Goal: Information Seeking & Learning: Learn about a topic

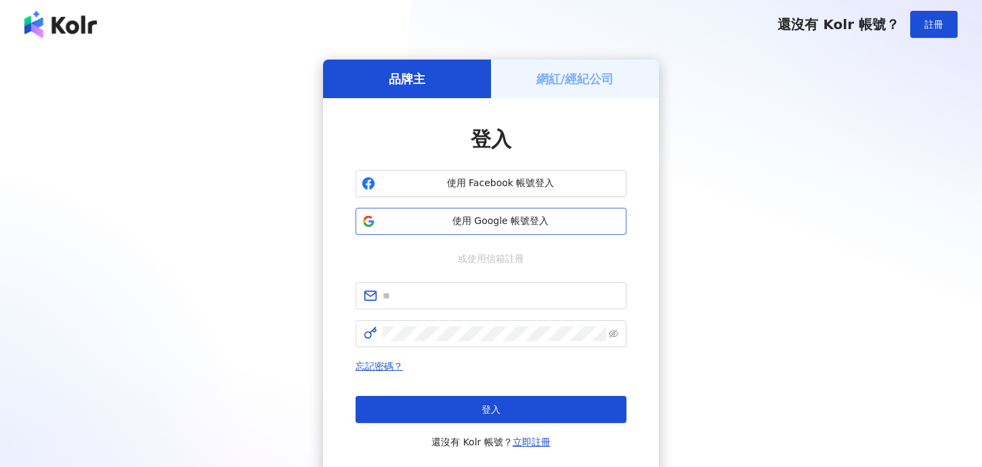
click at [499, 219] on span "使用 Google 帳號登入" at bounding box center [501, 222] width 240 height 14
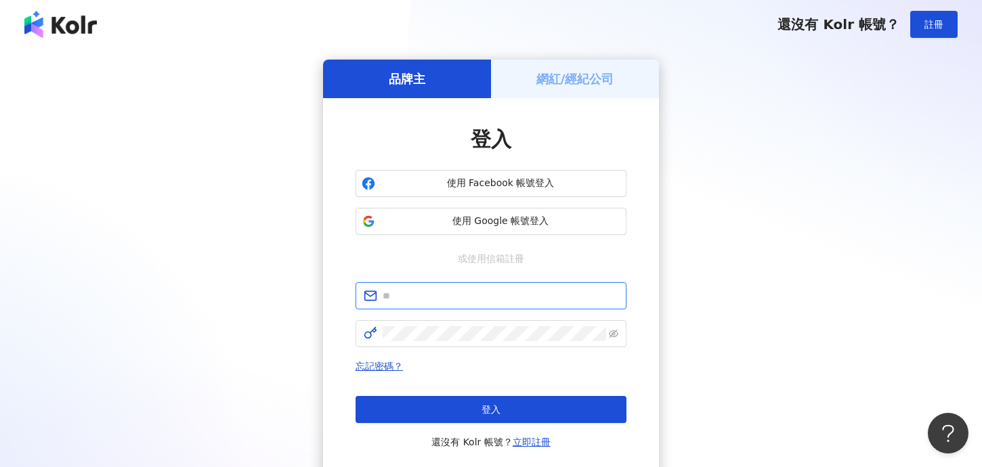
click at [407, 294] on input "text" at bounding box center [501, 295] width 236 height 15
type input "**********"
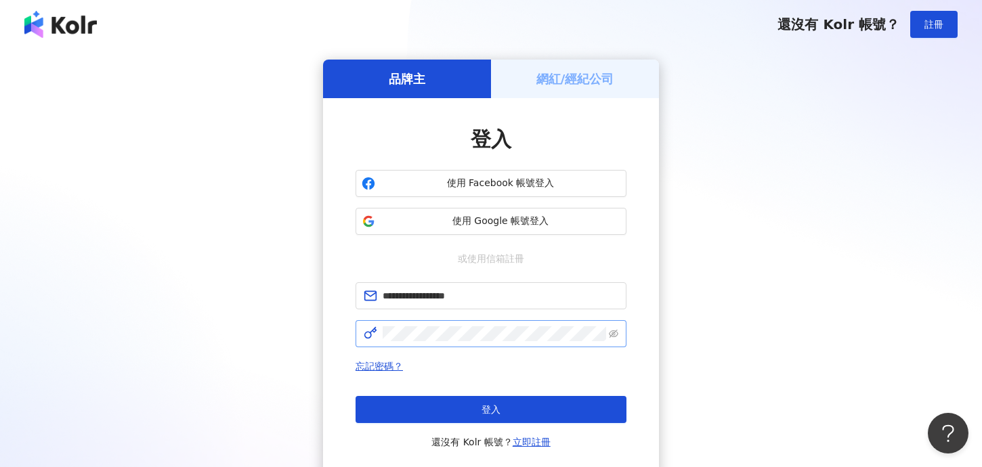
click at [459, 346] on span at bounding box center [491, 333] width 271 height 27
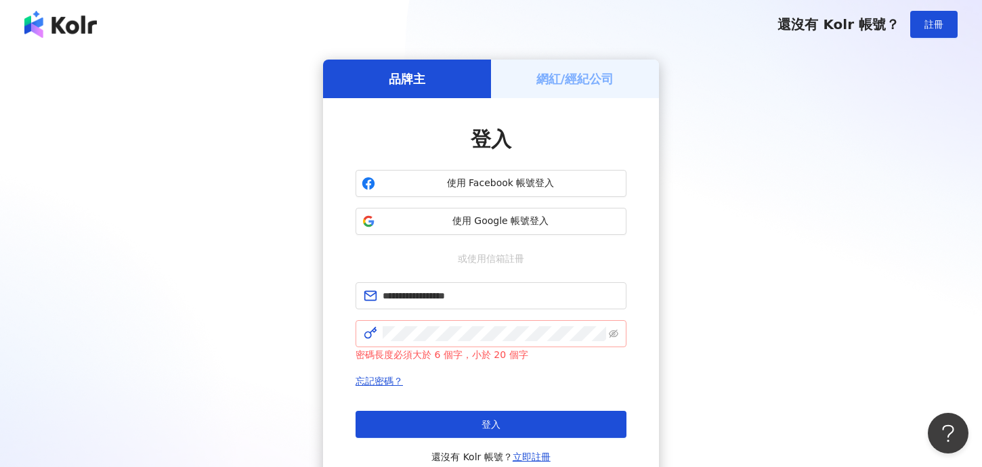
click at [618, 339] on span at bounding box center [613, 333] width 9 height 15
click at [610, 334] on icon "eye-invisible" at bounding box center [613, 334] width 9 height 8
click button "登入" at bounding box center [491, 424] width 271 height 27
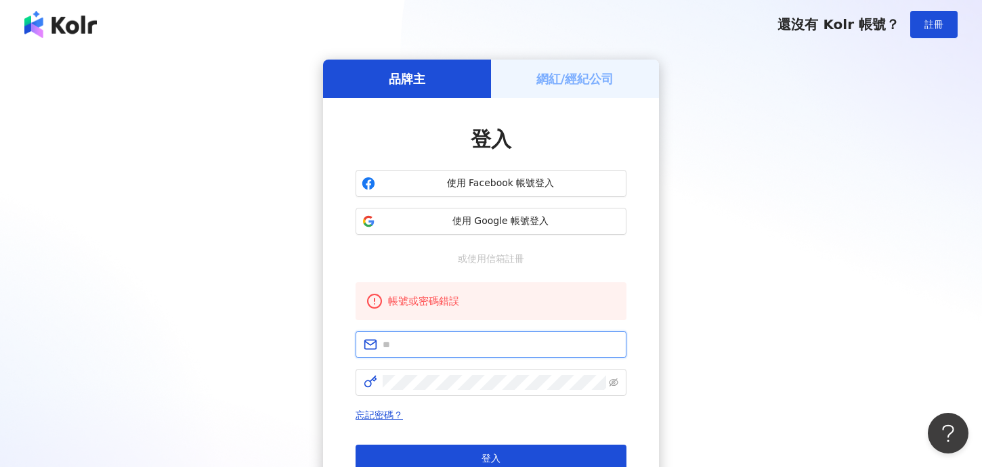
click at [477, 347] on input "text" at bounding box center [501, 344] width 236 height 15
type input "**********"
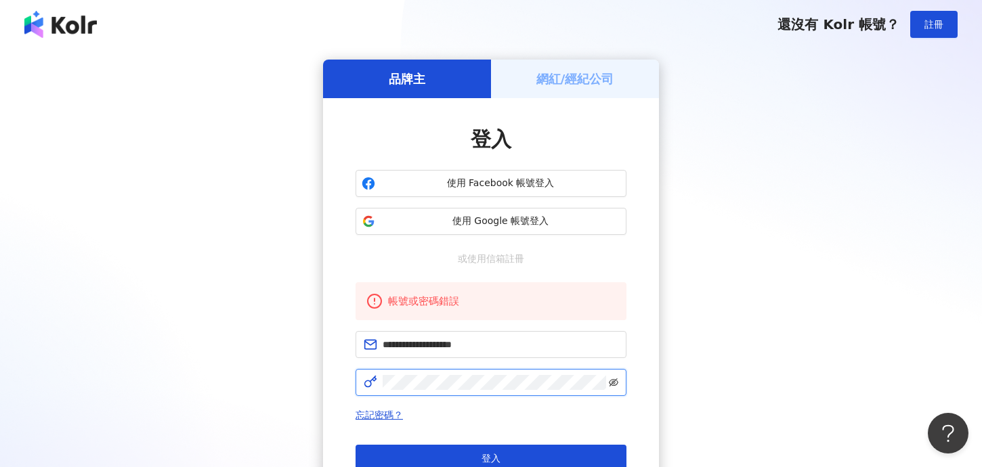
click at [616, 381] on icon "eye-invisible" at bounding box center [613, 383] width 9 height 8
click button "登入" at bounding box center [491, 458] width 271 height 27
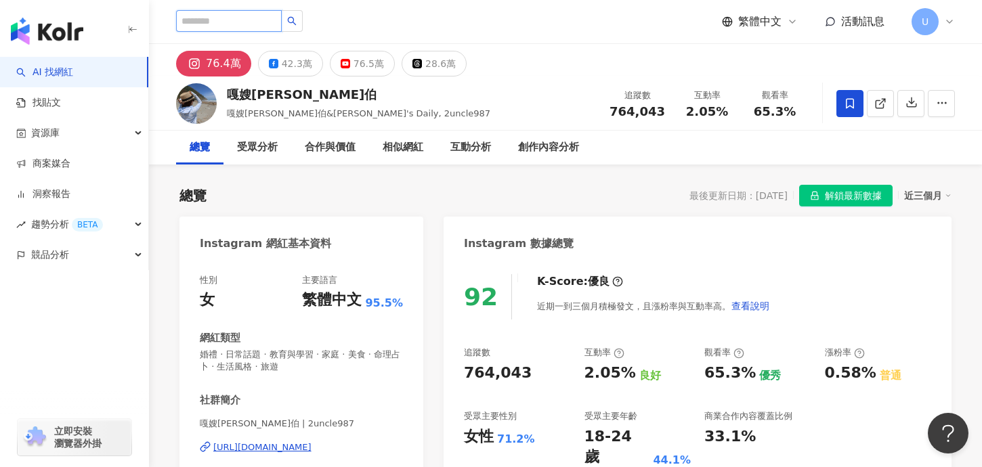
click at [235, 21] on input "search" at bounding box center [229, 21] width 106 height 22
paste input "****"
type input "****"
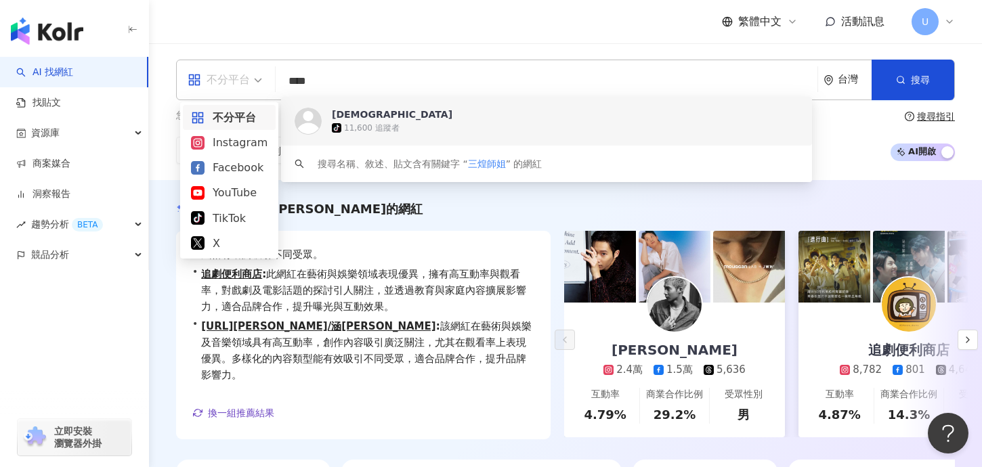
click at [259, 82] on span "不分平台" at bounding box center [225, 80] width 74 height 22
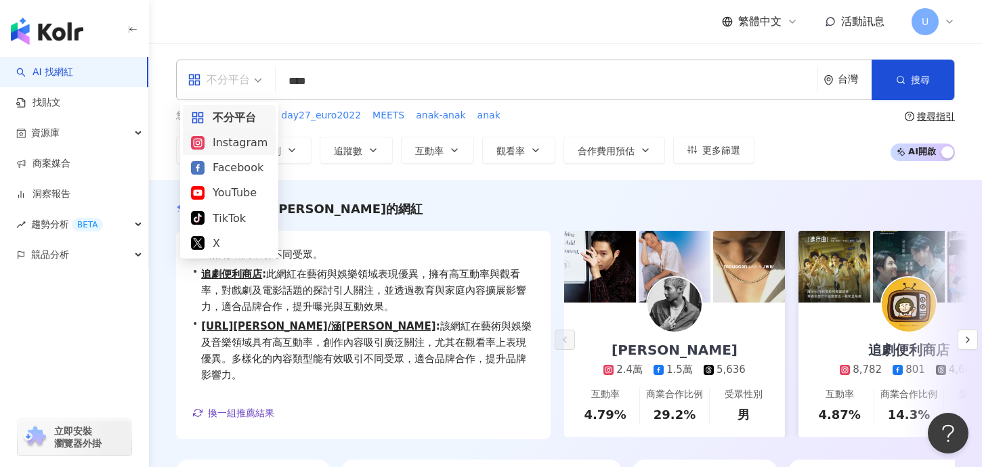
click at [235, 143] on div "Instagram" at bounding box center [229, 142] width 77 height 17
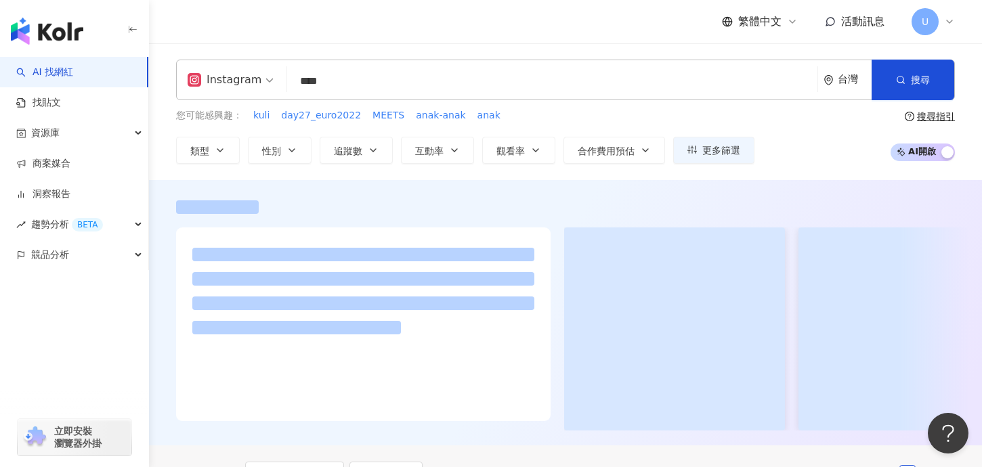
click at [479, 84] on input "****" at bounding box center [552, 81] width 519 height 26
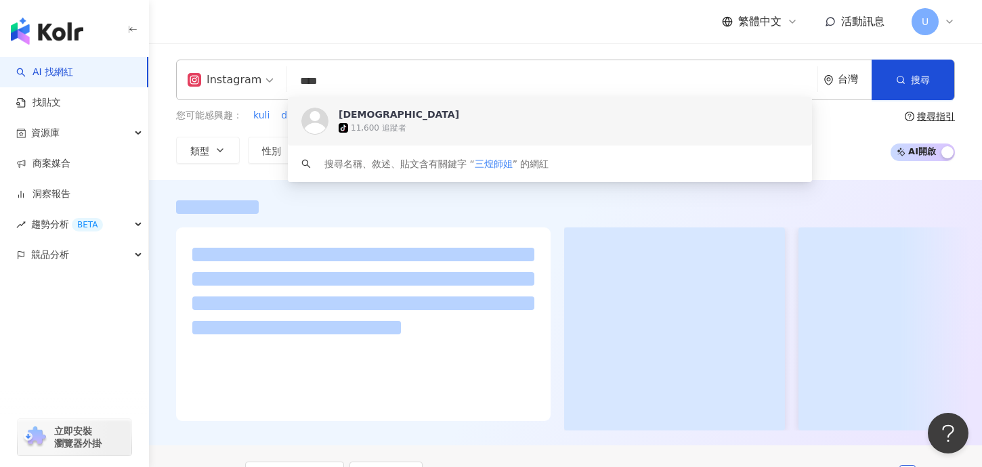
click at [479, 84] on input "****" at bounding box center [552, 81] width 519 height 26
click at [472, 109] on span "shiuandg" at bounding box center [546, 115] width 414 height 14
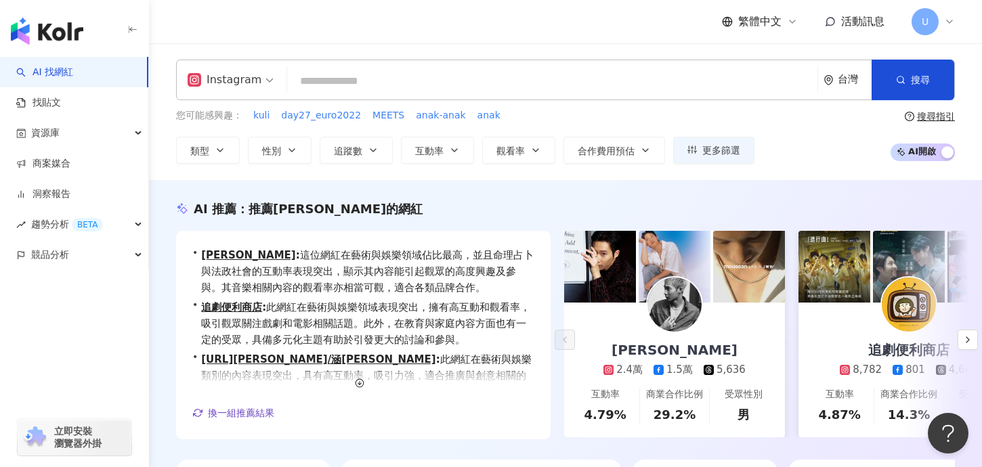
click at [371, 89] on input "search" at bounding box center [552, 81] width 519 height 26
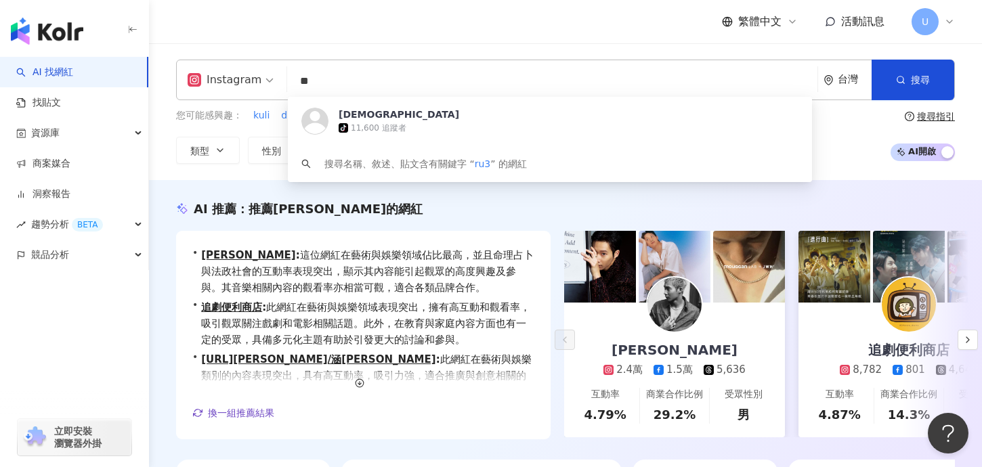
type input "*"
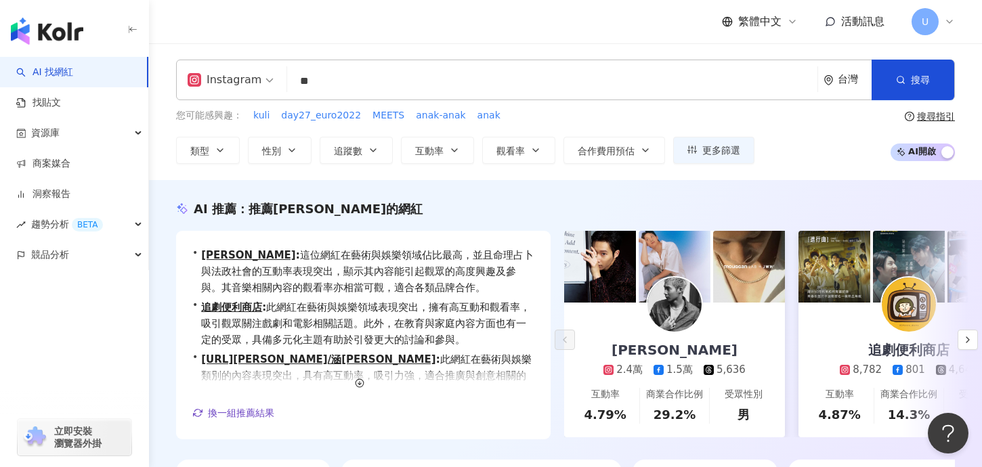
type input "*"
type input "***"
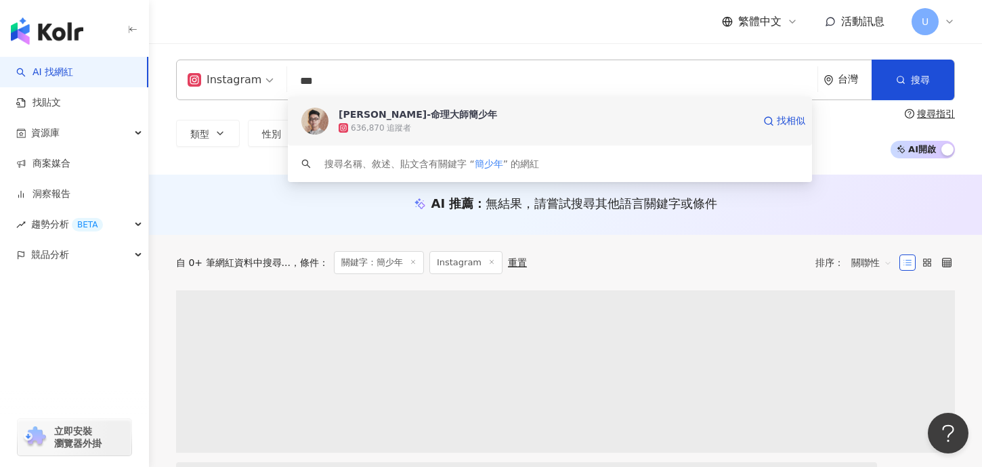
click at [416, 125] on div "636,870 追蹤者" at bounding box center [546, 128] width 414 height 14
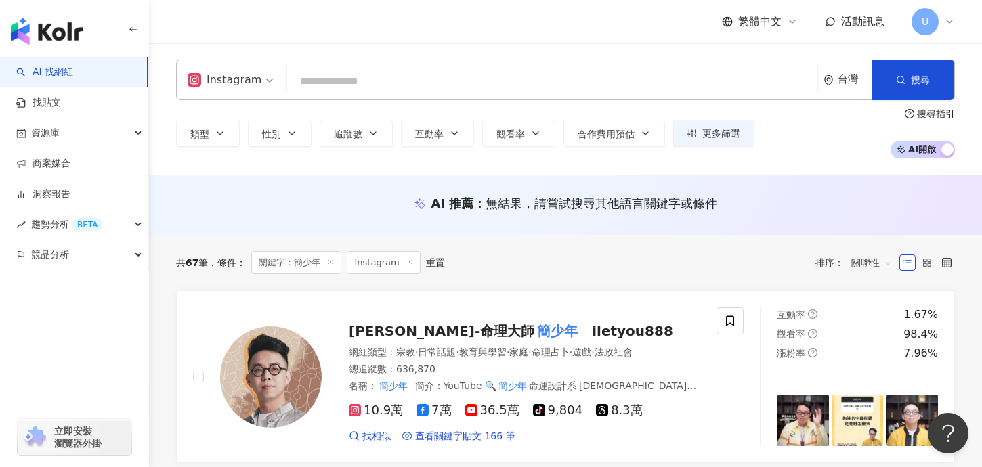
paste input "**********"
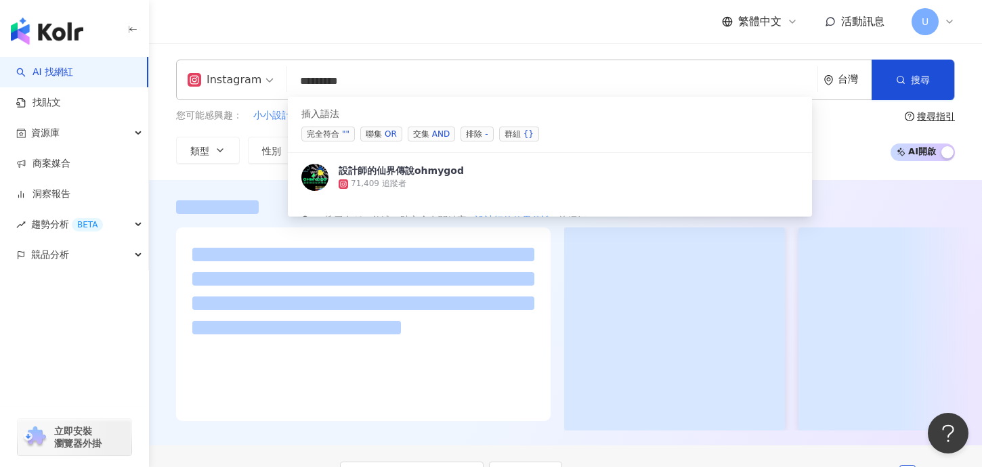
type input "********"
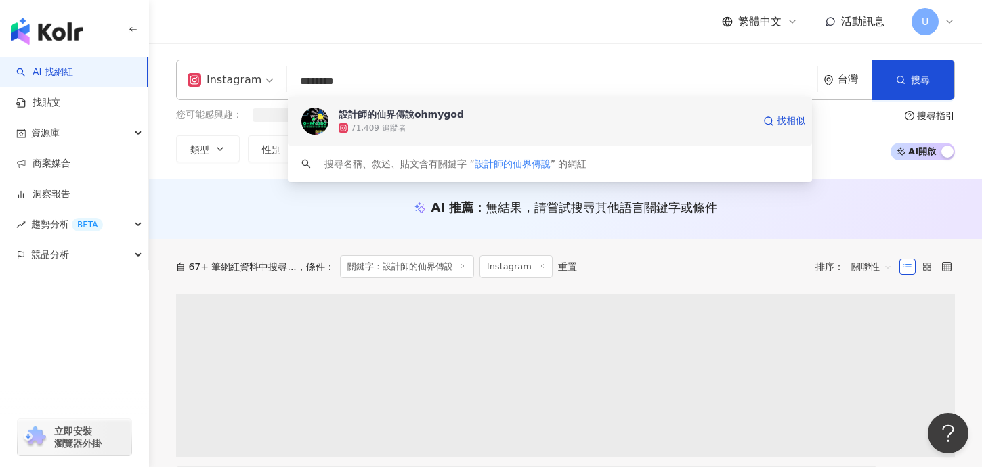
click at [414, 116] on div "設計師的仙界傳說ohmygod" at bounding box center [401, 115] width 125 height 14
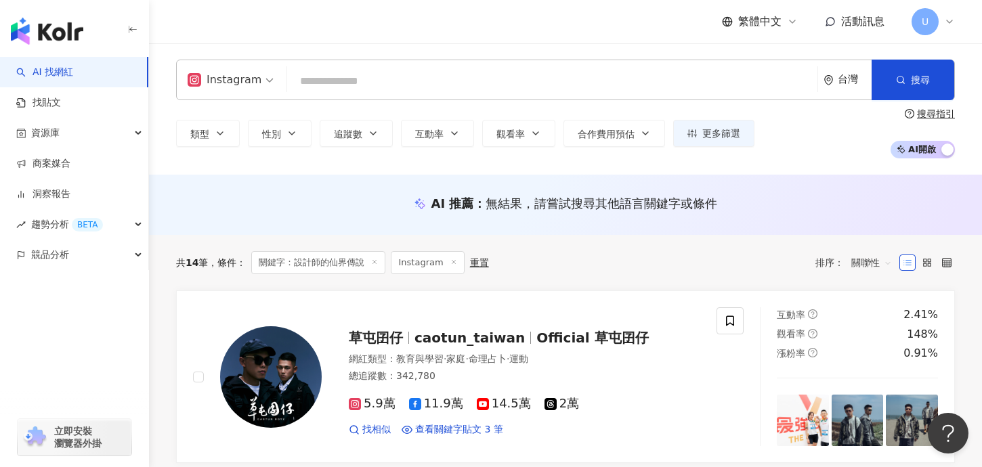
click at [379, 77] on input "search" at bounding box center [552, 81] width 519 height 26
paste input "****"
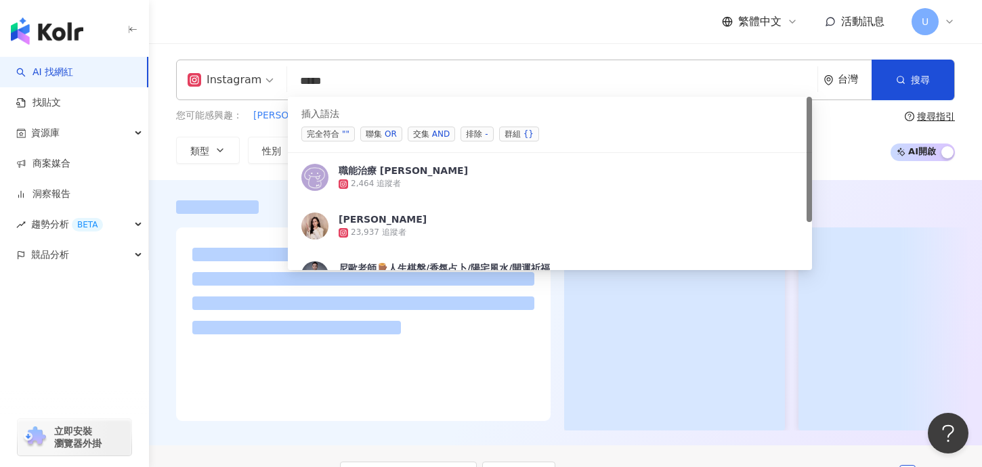
type input "****"
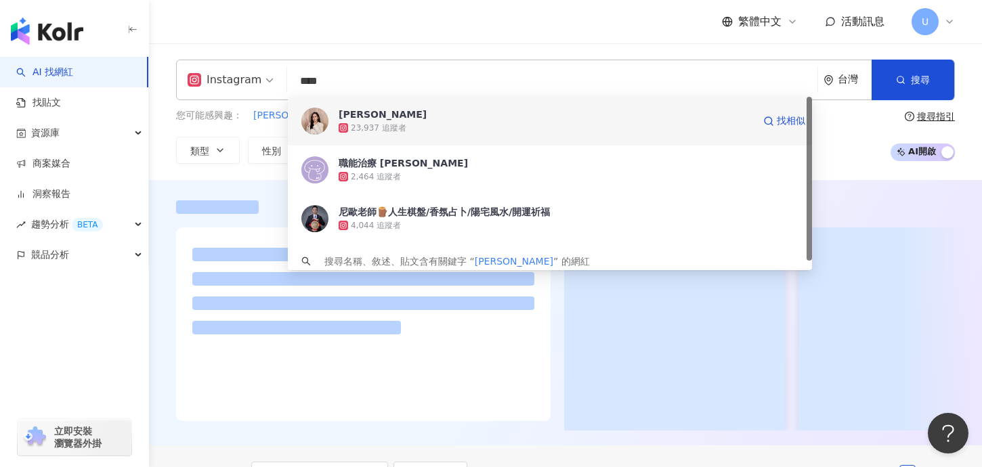
click at [424, 120] on span "木木老師" at bounding box center [546, 115] width 414 height 14
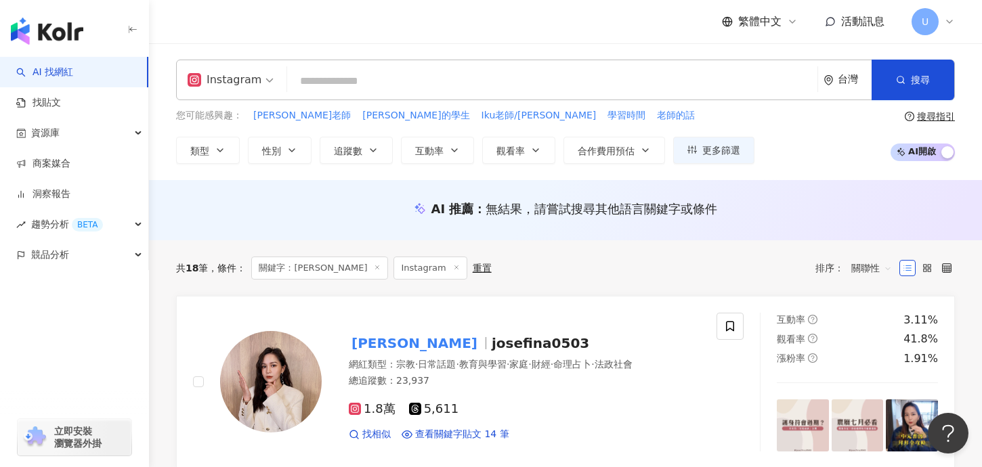
click at [341, 72] on input "search" at bounding box center [552, 81] width 519 height 26
paste input "***"
type input "***"
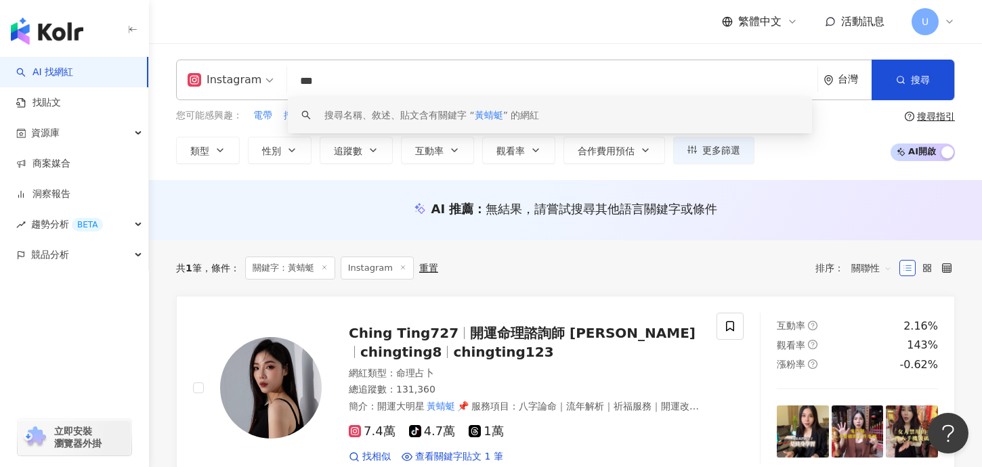
click at [309, 77] on input "***" at bounding box center [552, 81] width 519 height 26
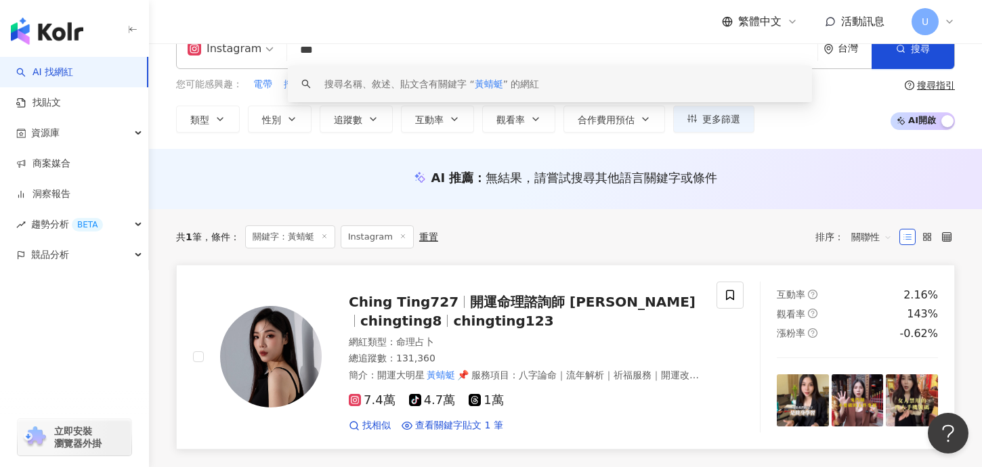
scroll to position [41, 0]
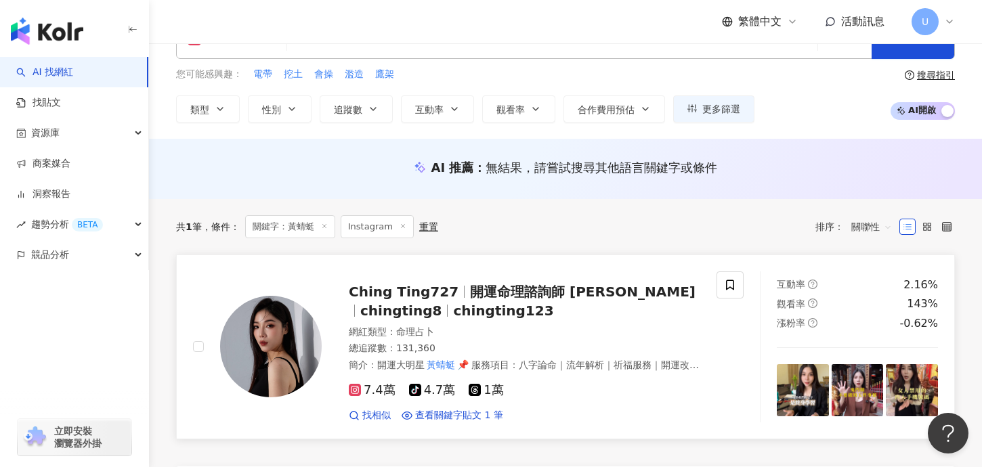
click at [486, 296] on span "開運命理諮詢師 青婷" at bounding box center [583, 292] width 226 height 16
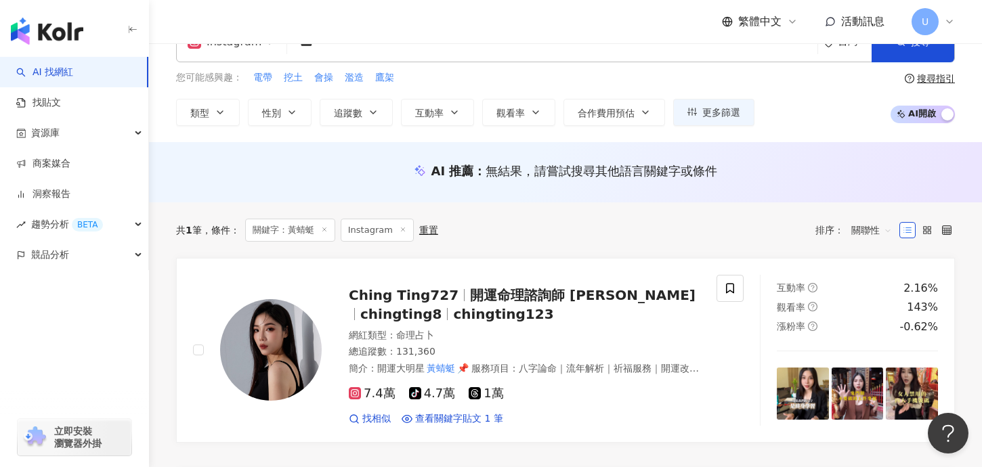
scroll to position [0, 0]
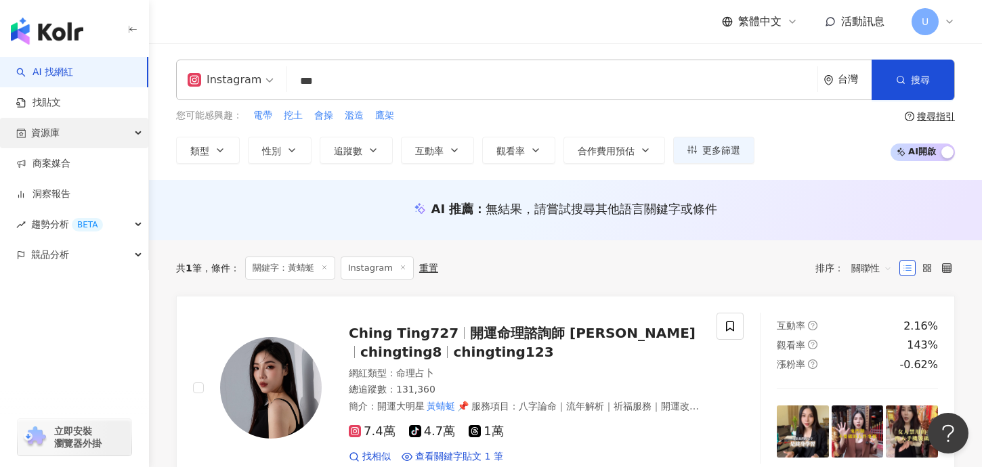
click at [85, 142] on div "資源庫" at bounding box center [74, 133] width 148 height 30
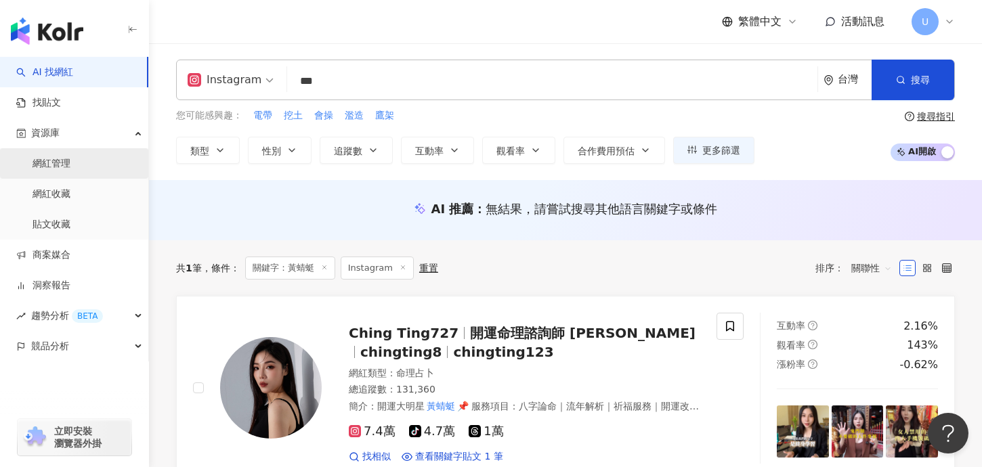
click at [70, 157] on link "網紅管理" at bounding box center [52, 164] width 38 height 14
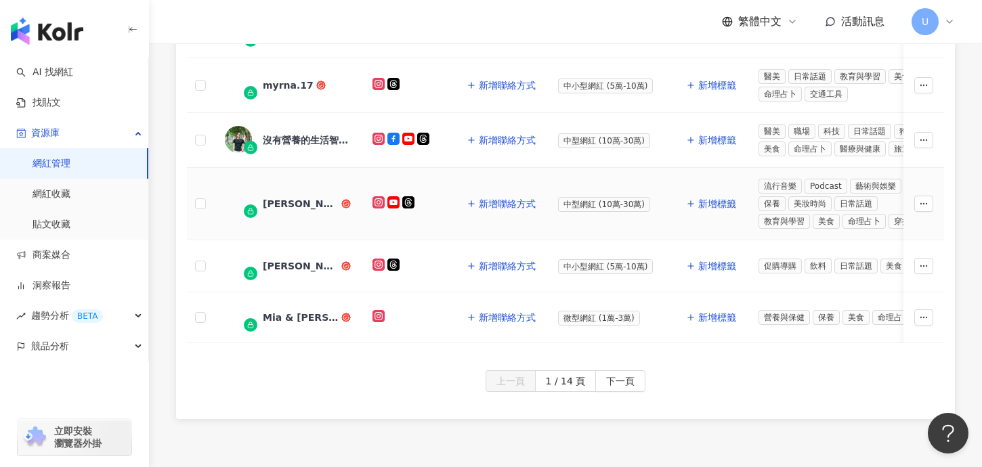
scroll to position [706, 0]
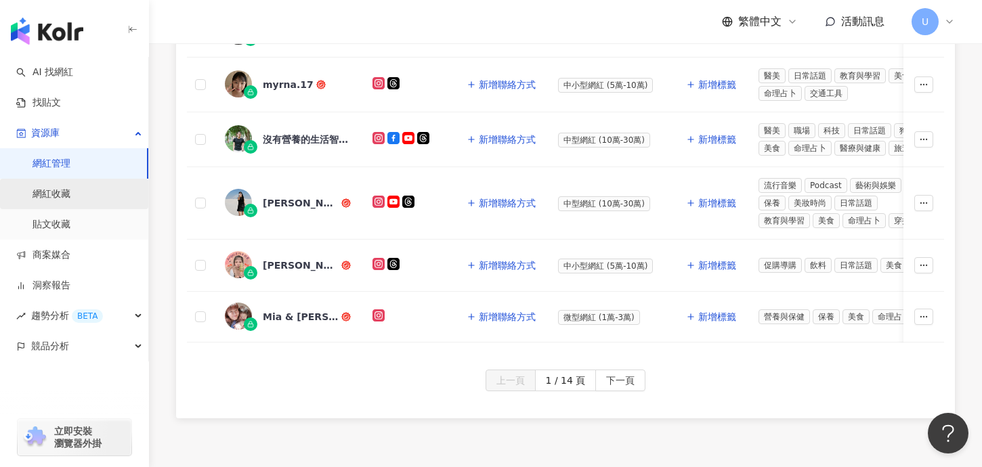
click at [70, 188] on link "網紅收藏" at bounding box center [52, 195] width 38 height 14
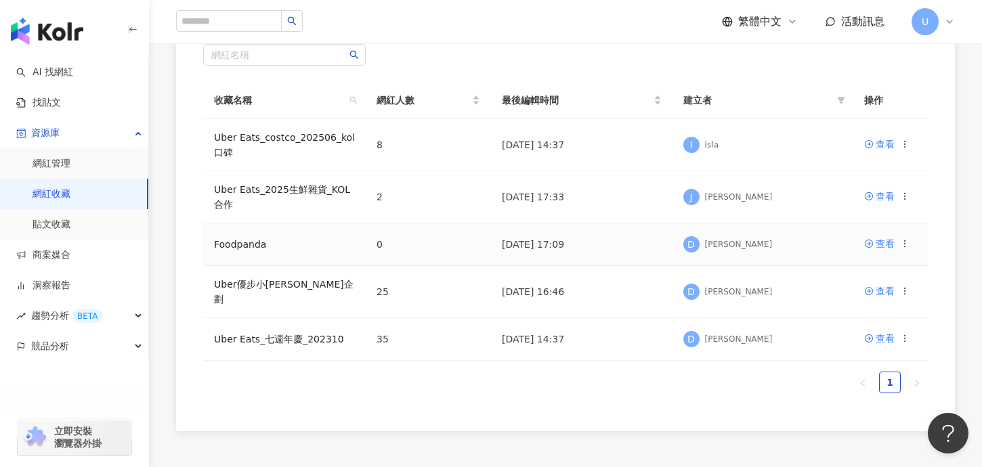
scroll to position [85, 0]
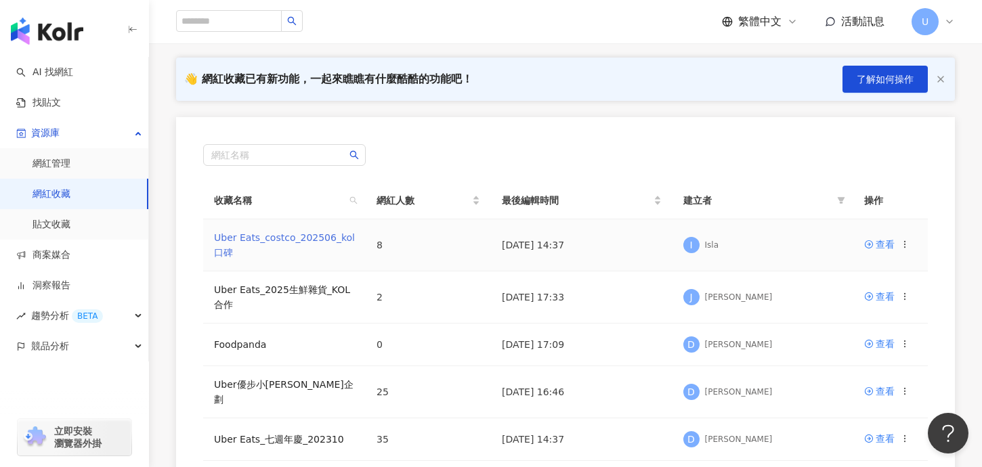
click at [314, 238] on link "Uber Eats_costco_202506_kol口碑" at bounding box center [284, 245] width 141 height 26
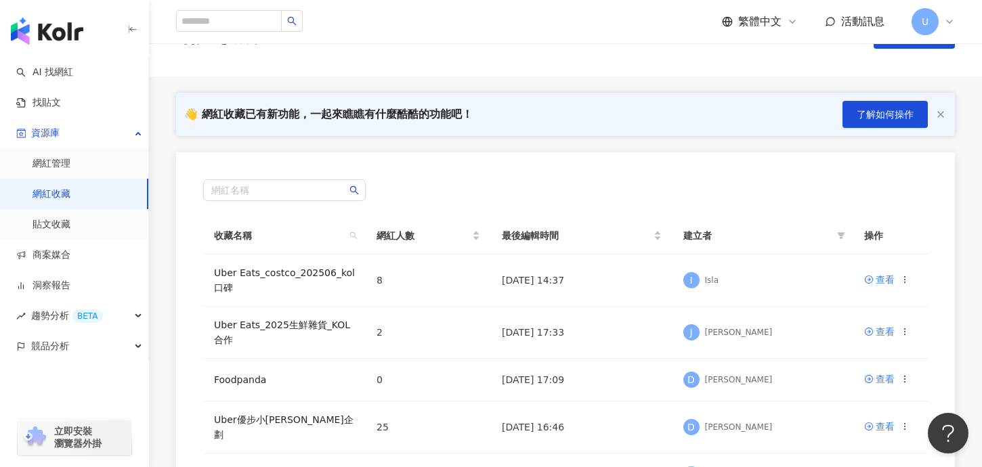
scroll to position [51, 0]
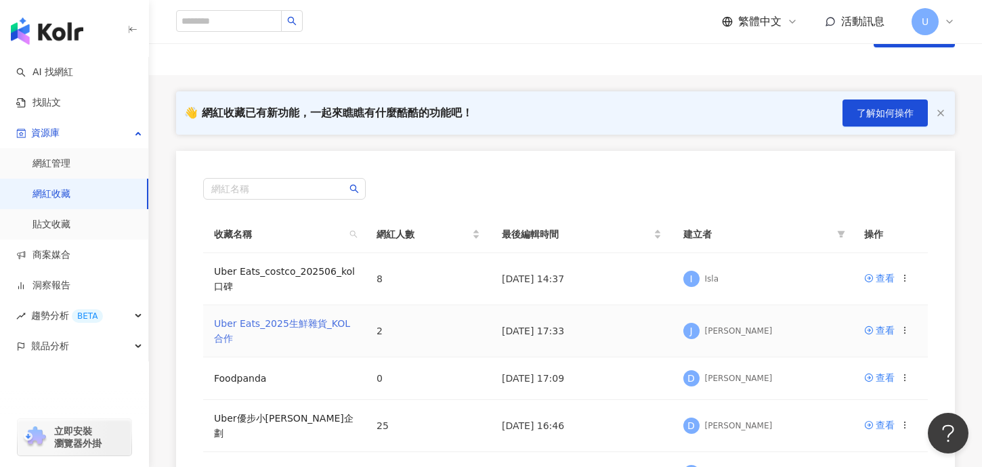
click at [314, 326] on link "Uber Eats_2025生鮮雜貨_KOL合作" at bounding box center [282, 331] width 136 height 26
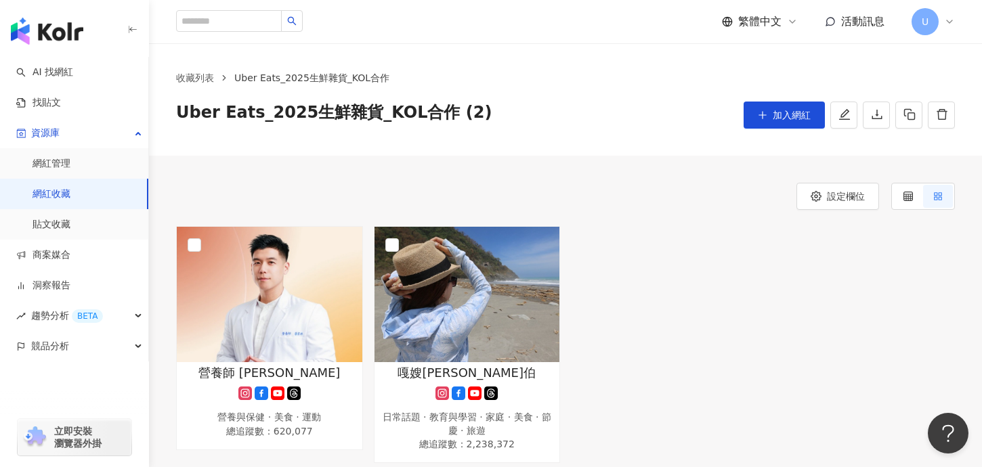
scroll to position [64, 0]
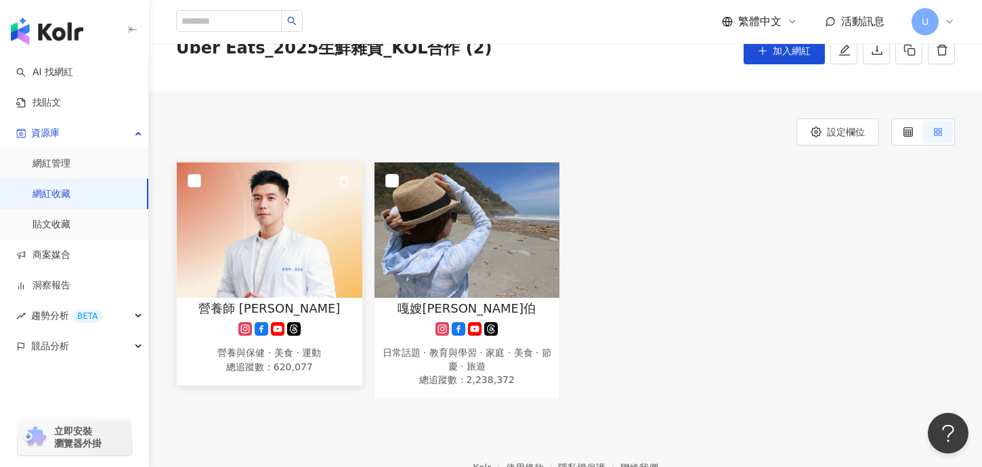
click at [257, 224] on img at bounding box center [270, 230] width 186 height 135
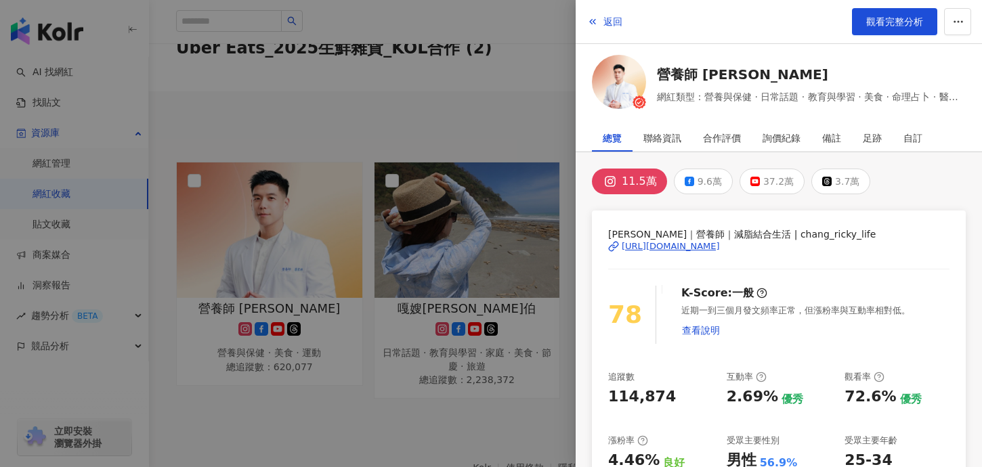
scroll to position [44, 0]
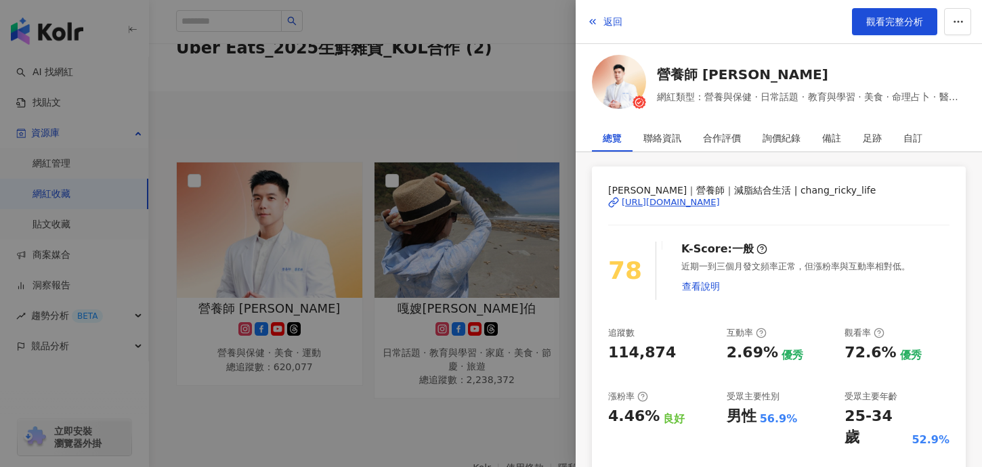
click at [471, 115] on div at bounding box center [491, 233] width 982 height 467
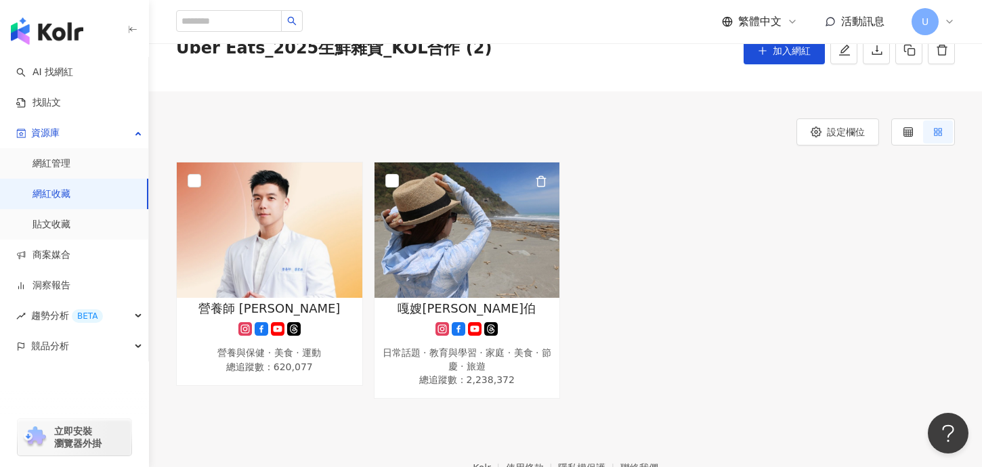
click at [480, 228] on img at bounding box center [468, 230] width 186 height 135
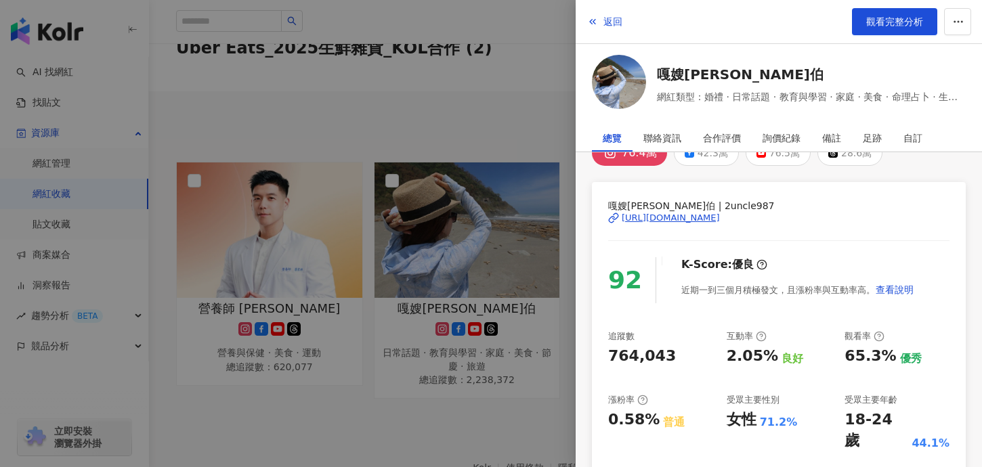
scroll to position [32, 0]
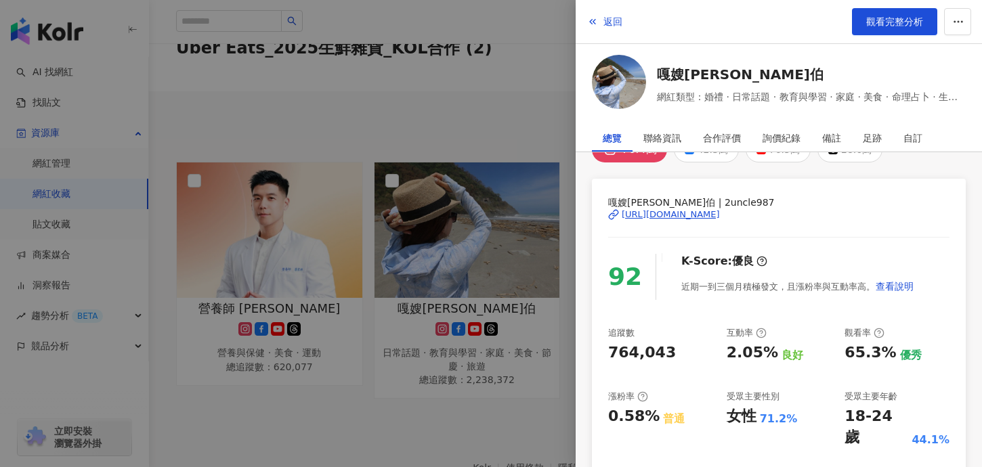
click at [454, 103] on div at bounding box center [491, 233] width 982 height 467
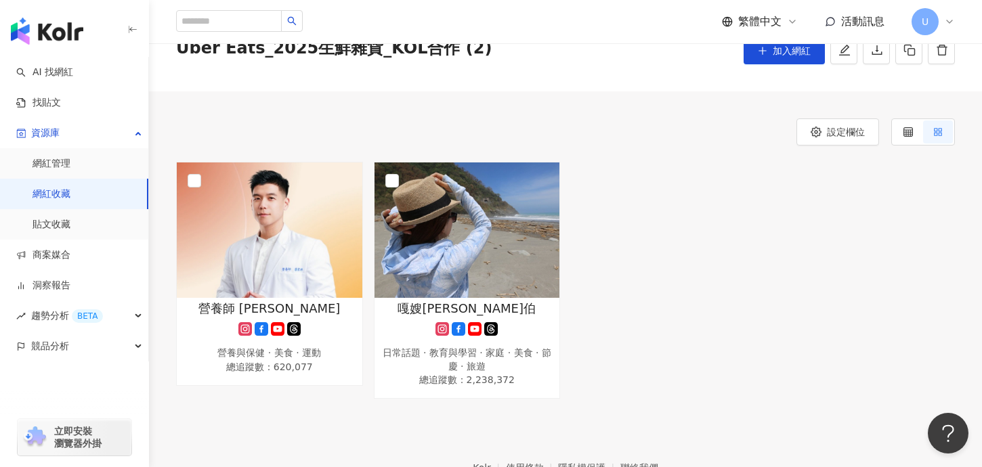
scroll to position [0, 0]
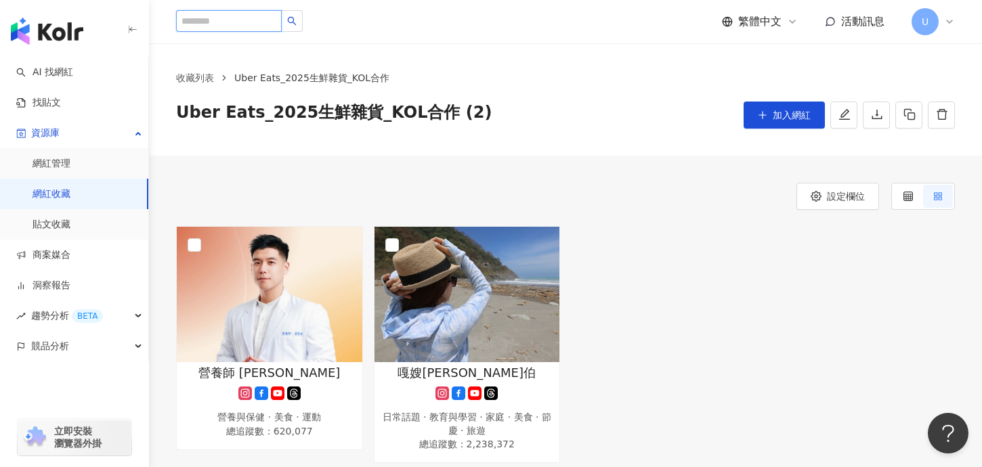
click at [248, 24] on input "search" at bounding box center [229, 21] width 106 height 22
type input "*"
type input "*****"
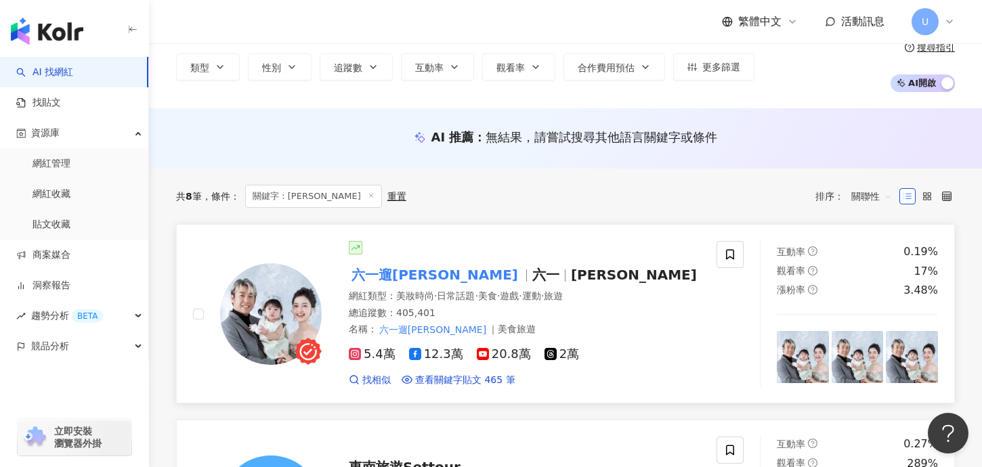
scroll to position [110, 0]
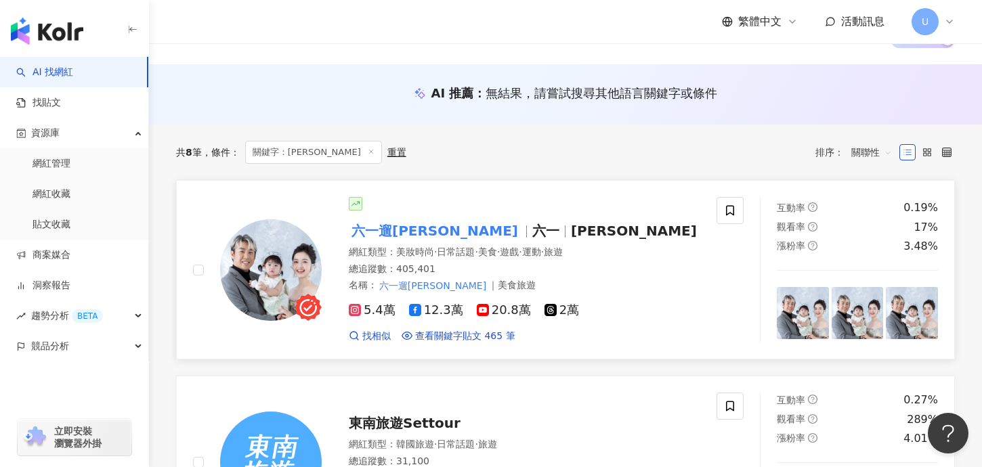
click at [293, 275] on img at bounding box center [271, 270] width 102 height 102
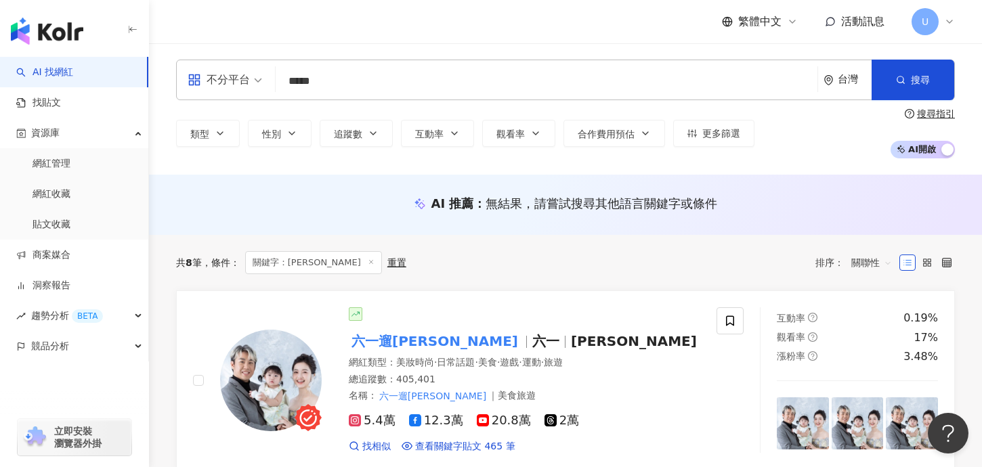
click at [376, 77] on input "*****" at bounding box center [546, 81] width 531 height 26
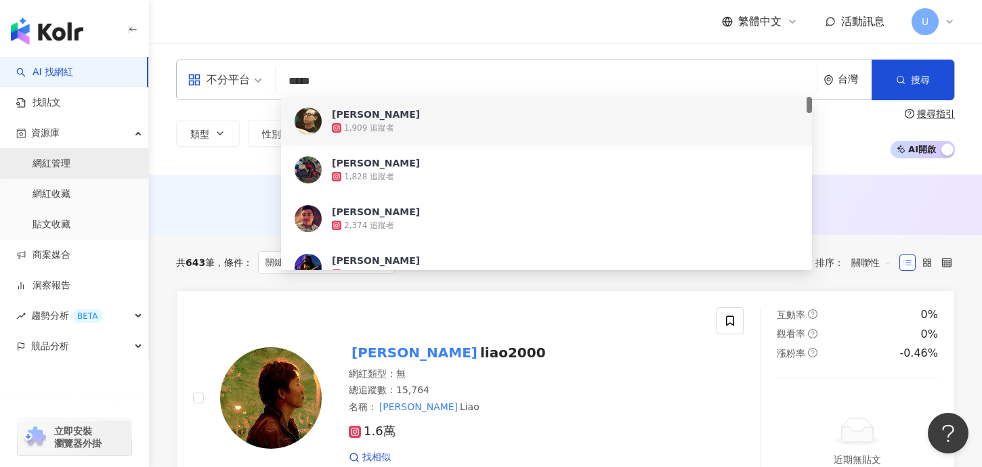
type input "*****"
click at [63, 170] on link "網紅管理" at bounding box center [52, 164] width 38 height 14
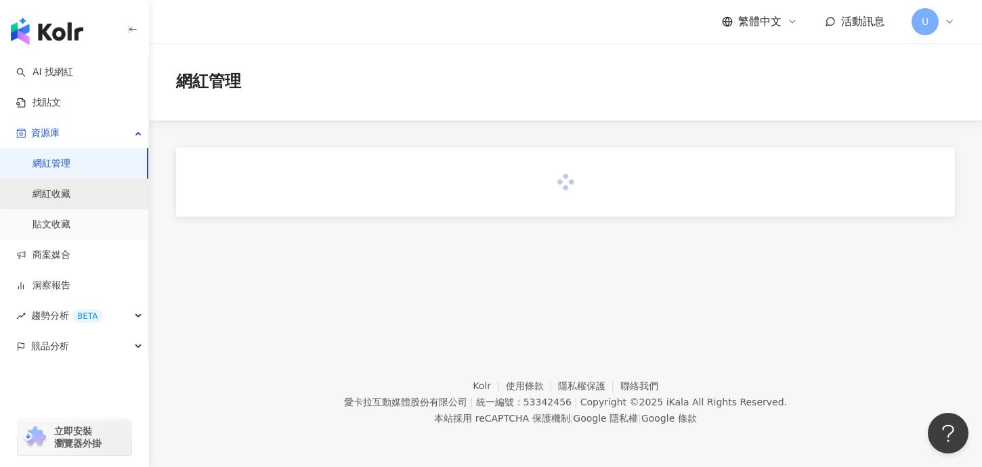
click at [70, 189] on link "網紅收藏" at bounding box center [52, 195] width 38 height 14
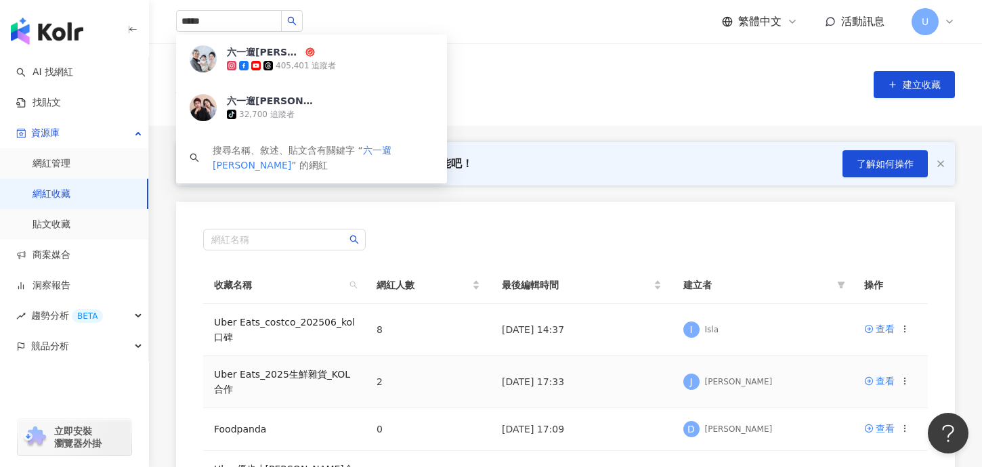
click at [312, 383] on td "Uber Eats_2025生鮮雜貨_KOL合作" at bounding box center [284, 382] width 163 height 52
click at [284, 371] on link "Uber Eats_2025生鮮雜貨_KOL合作" at bounding box center [282, 382] width 136 height 26
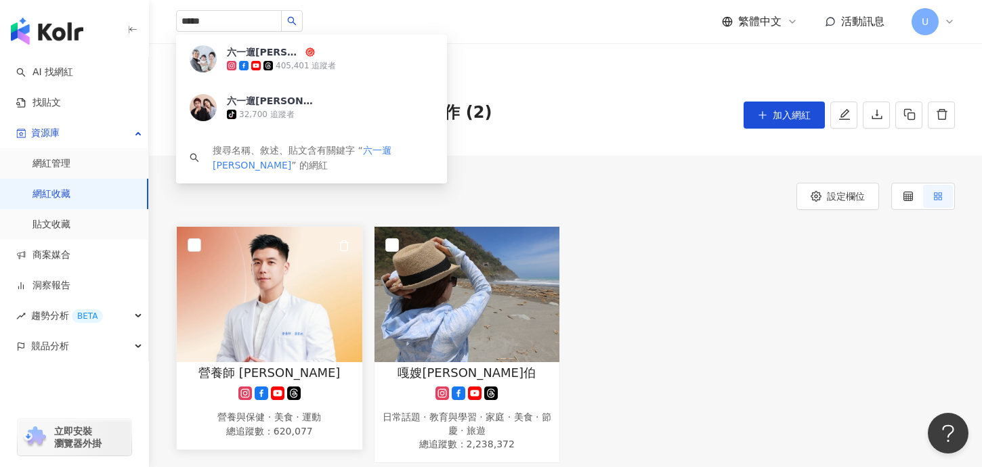
click at [288, 303] on img at bounding box center [270, 294] width 186 height 135
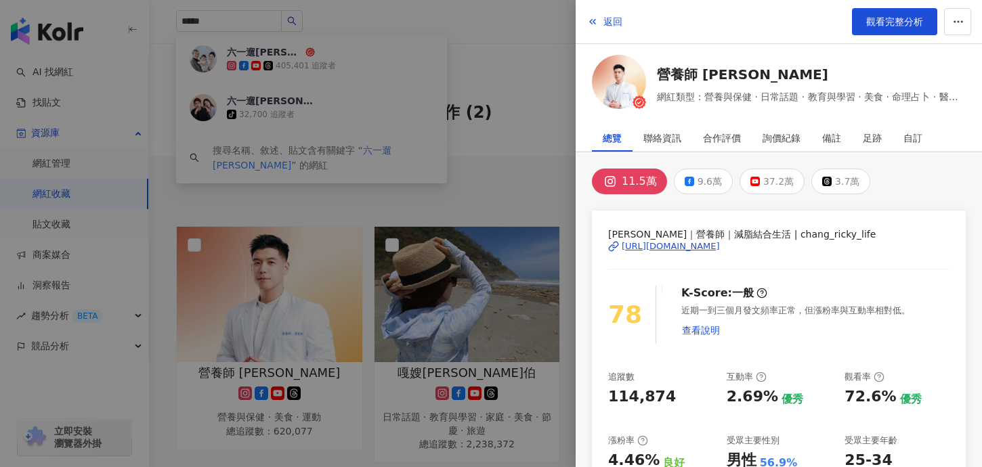
scroll to position [21, 0]
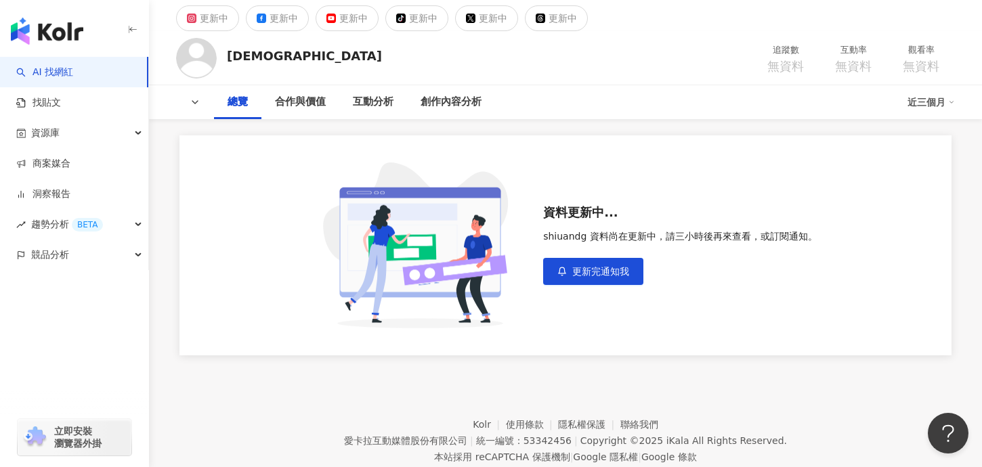
scroll to position [44, 0]
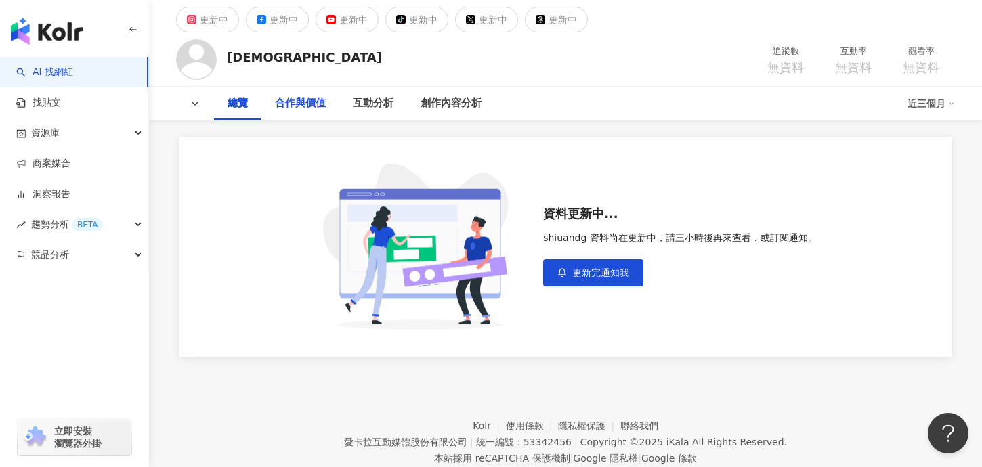
click at [301, 105] on div "合作與價值" at bounding box center [300, 103] width 51 height 16
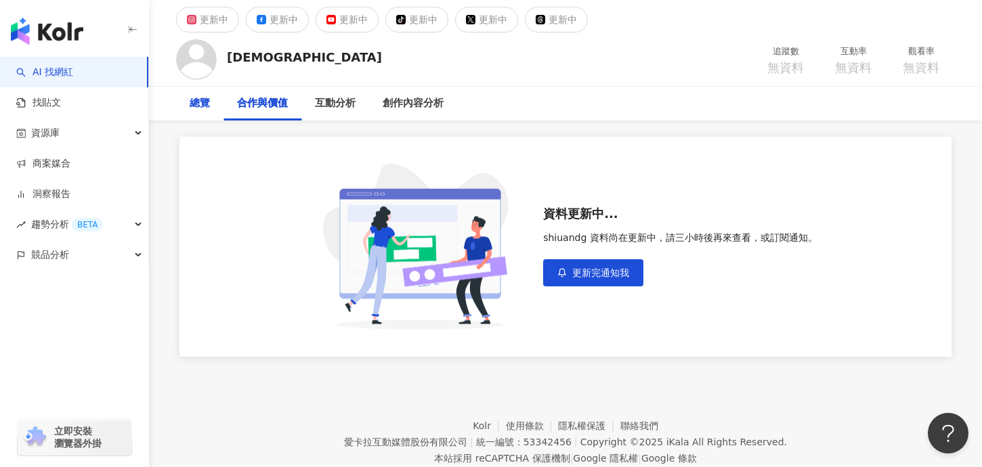
click at [210, 95] on div "總覽" at bounding box center [199, 104] width 47 height 34
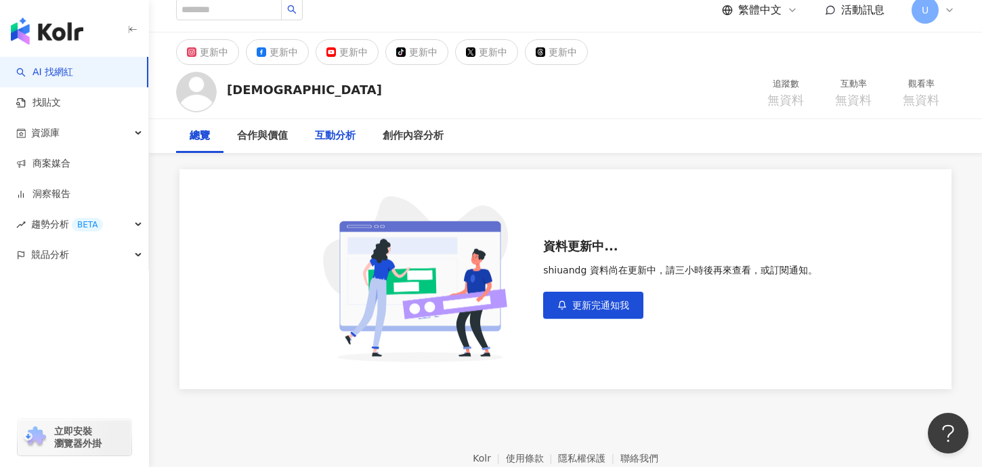
scroll to position [14, 0]
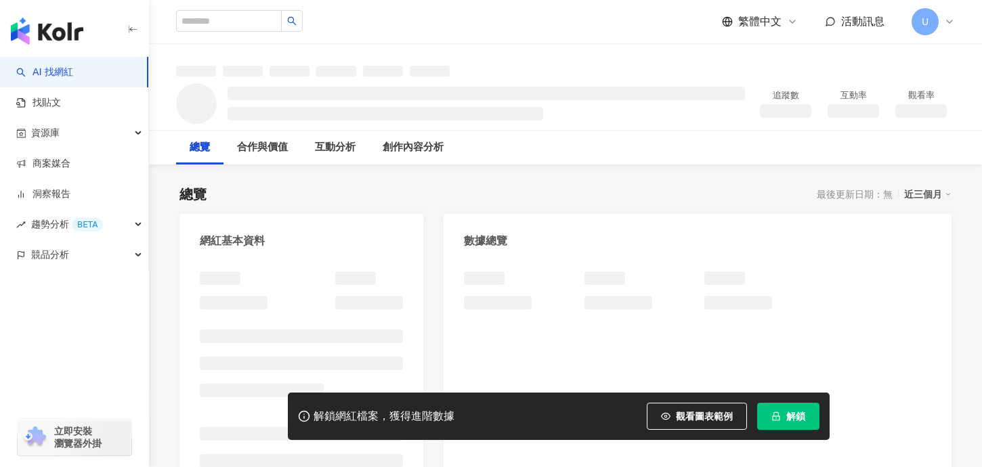
click at [798, 412] on span "解鎖" at bounding box center [795, 416] width 19 height 11
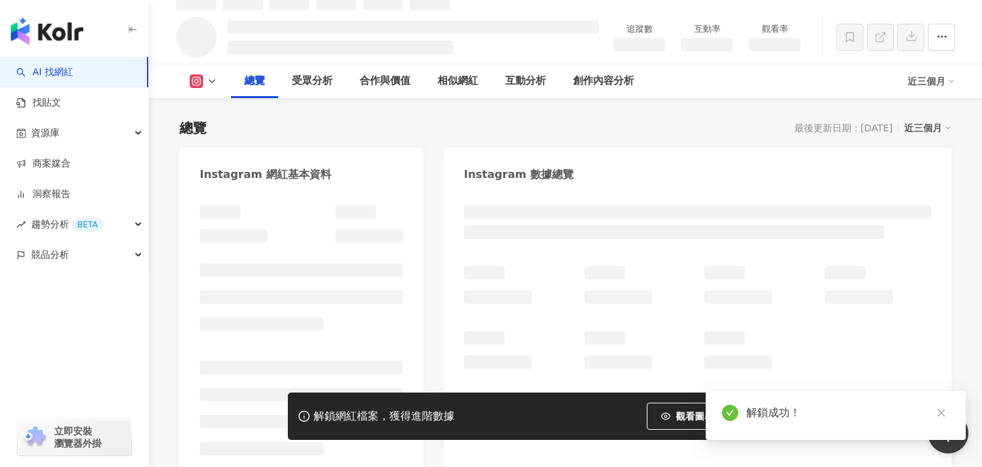
scroll to position [51, 0]
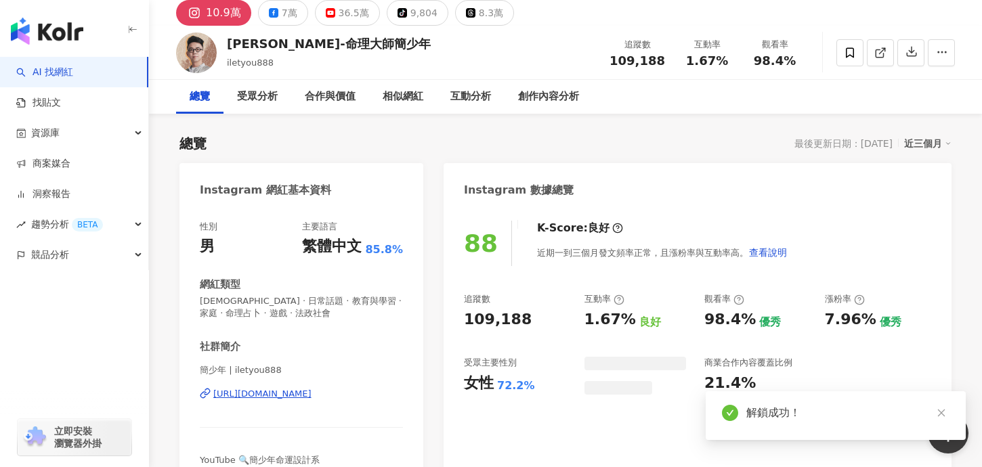
scroll to position [36, 0]
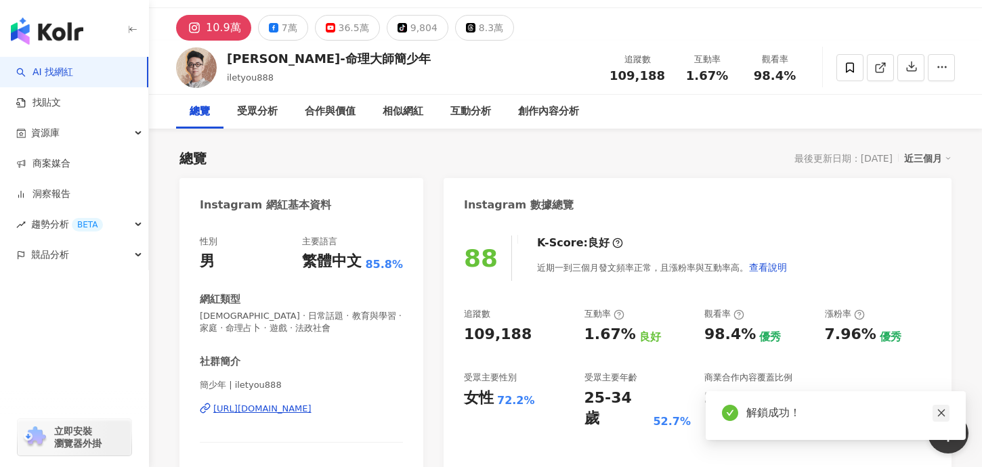
click at [939, 410] on icon "close" at bounding box center [941, 412] width 9 height 9
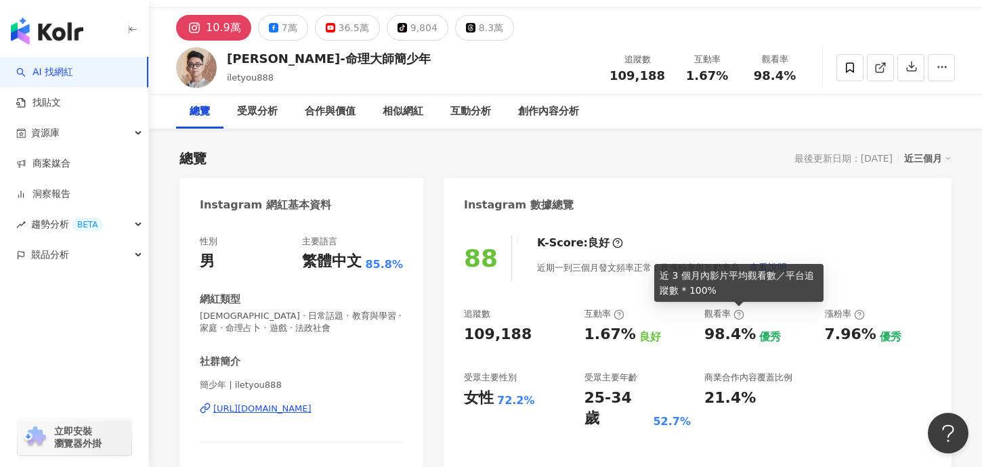
click at [742, 316] on icon at bounding box center [738, 314] width 11 height 11
click at [738, 317] on icon at bounding box center [738, 314] width 11 height 11
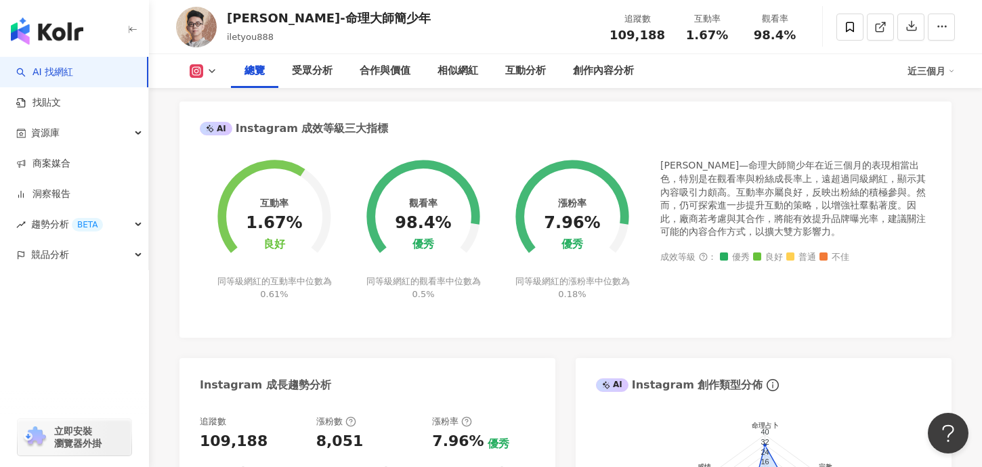
scroll to position [235, 0]
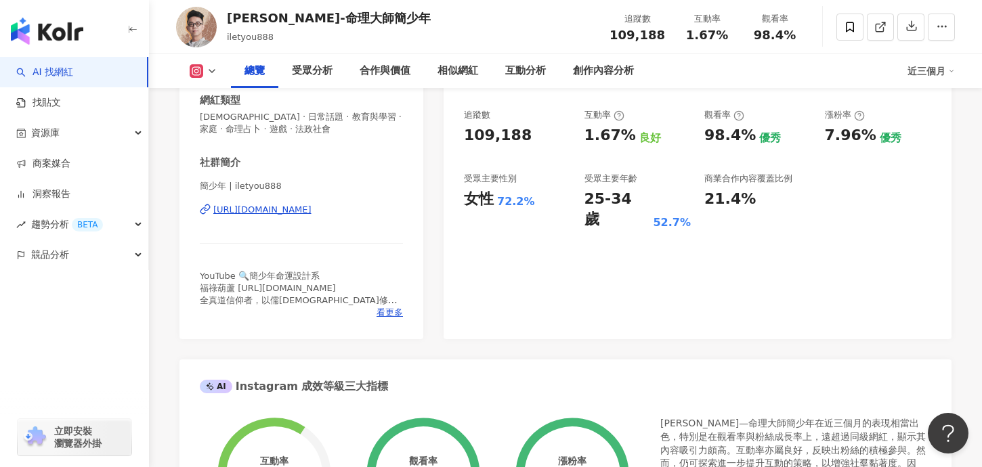
click at [698, 135] on div "追蹤數 109,188 互動率 1.67% 良好 觀看率 98.4% 優秀 漲粉率 7.96% 優秀 受眾主要性別 女性 72.2% 受眾主要年齡 25-34…" at bounding box center [697, 169] width 467 height 121
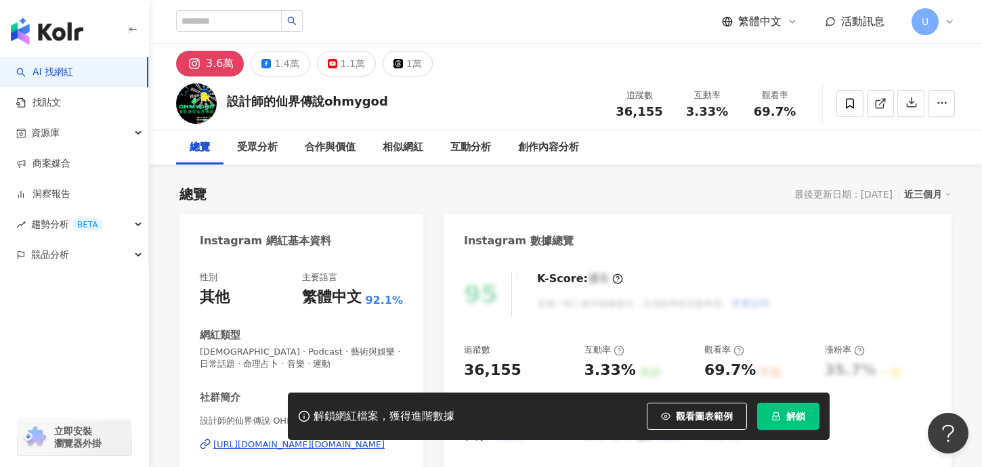
scroll to position [24, 0]
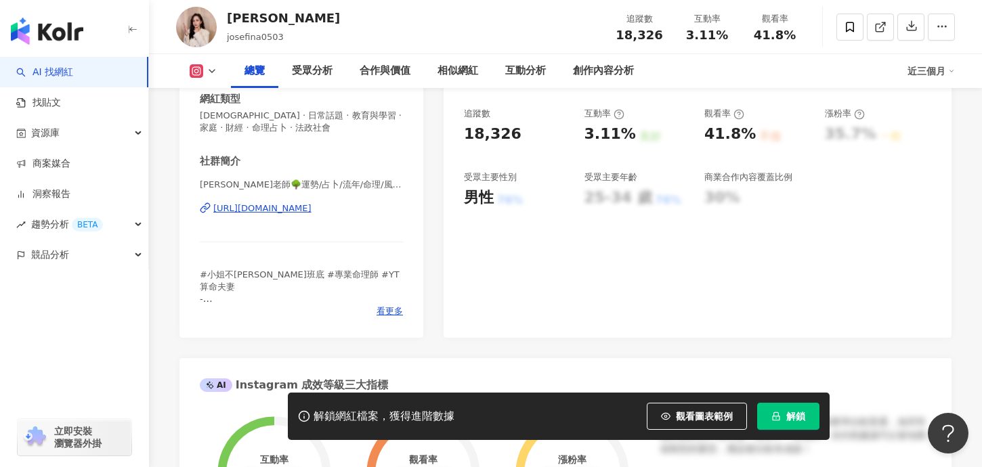
scroll to position [216, 0]
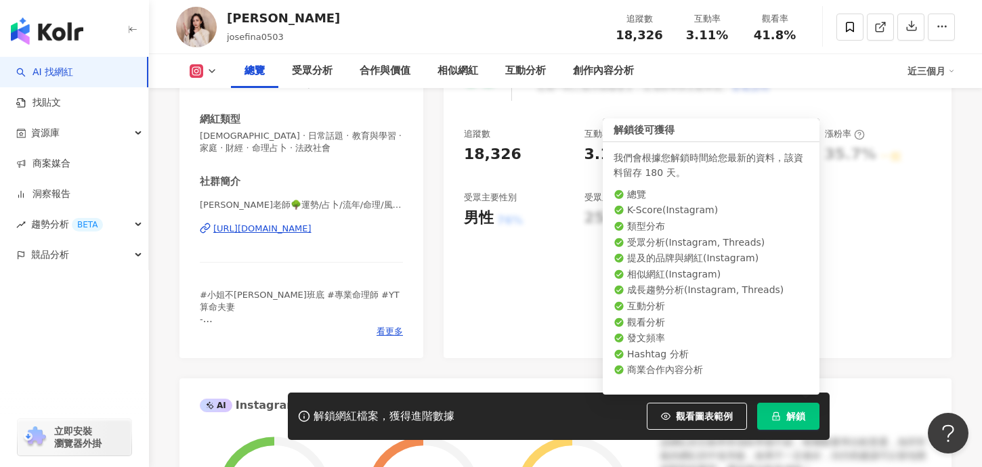
click at [796, 415] on span "解鎖" at bounding box center [795, 416] width 19 height 11
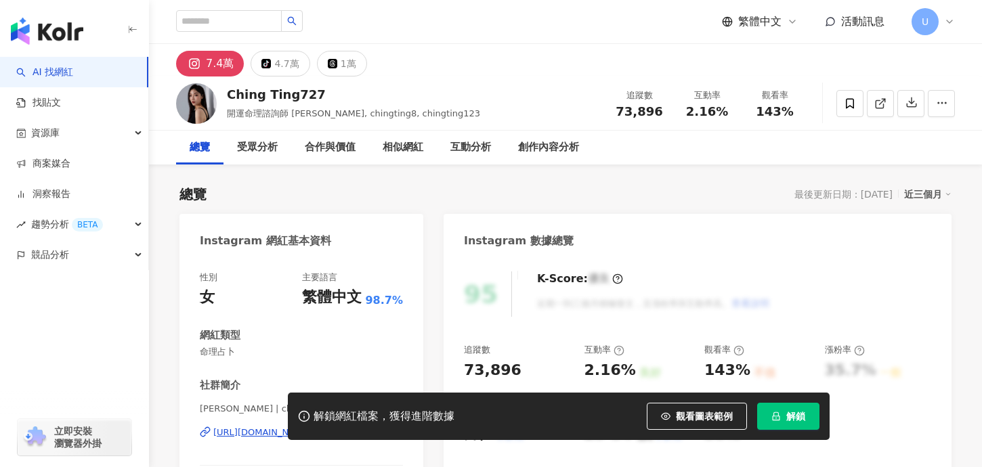
drag, startPoint x: 276, startPoint y: 112, endPoint x: 287, endPoint y: 112, distance: 10.8
click at [287, 112] on div "Ching Ting727 開運命理諮詢師 [PERSON_NAME], chingting8, chingting123 追蹤數 73,896 互動率 2.…" at bounding box center [565, 104] width 833 height 54
click at [290, 116] on span "開運命理諮詢師 [PERSON_NAME], chingting8, chingting123" at bounding box center [353, 113] width 253 height 10
drag, startPoint x: 290, startPoint y: 116, endPoint x: 226, endPoint y: 116, distance: 64.3
click at [226, 116] on div "Ching Ting727 開運命理諮詢師 青婷, chingting8, chingting123 追蹤數 73,896 互動率 2.16% 觀看率 143%" at bounding box center [565, 104] width 833 height 54
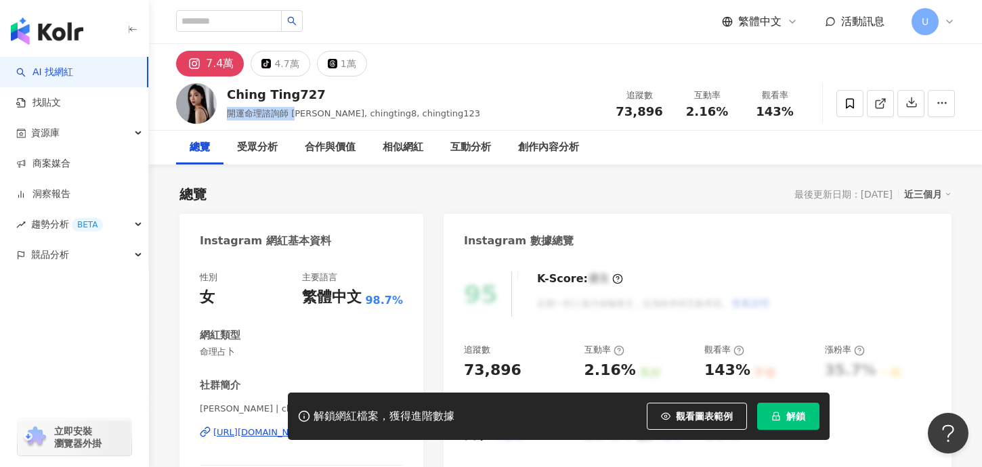
copy span "開運命理諮詢師 青"
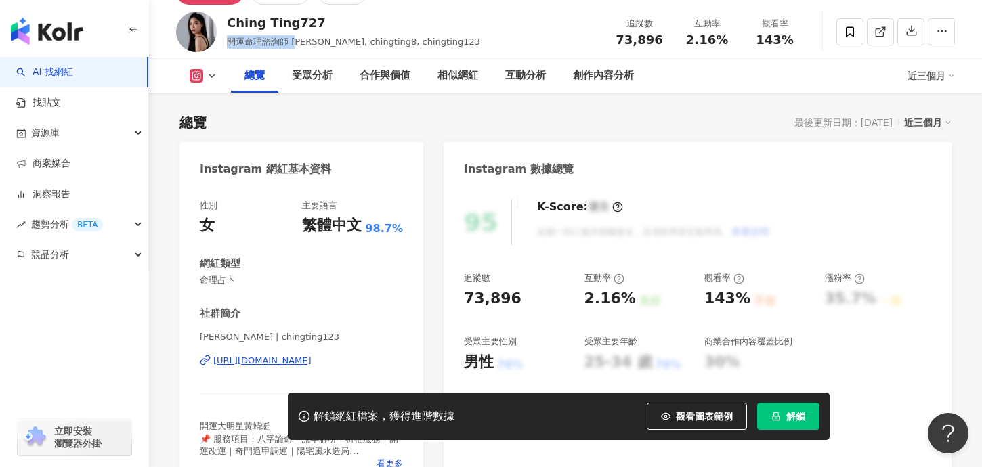
scroll to position [73, 0]
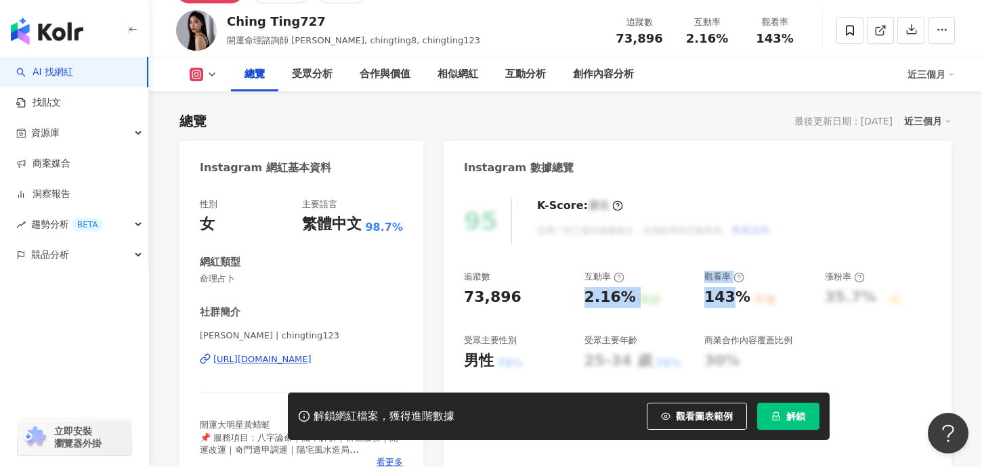
copy div "2.16% 良好 觀看率 143"
drag, startPoint x: 694, startPoint y: 278, endPoint x: 749, endPoint y: 303, distance: 60.0
click at [750, 303] on div "追蹤數 73,896 互動率 2.16% 良好 觀看率 143% 不佳 漲粉率 35.7% 一般 受眾主要性別 男性 76% 受眾主要年齡 25-34 歲 7…" at bounding box center [697, 321] width 467 height 100
copy div "2.16% 良好 觀看率 143% 不佳"
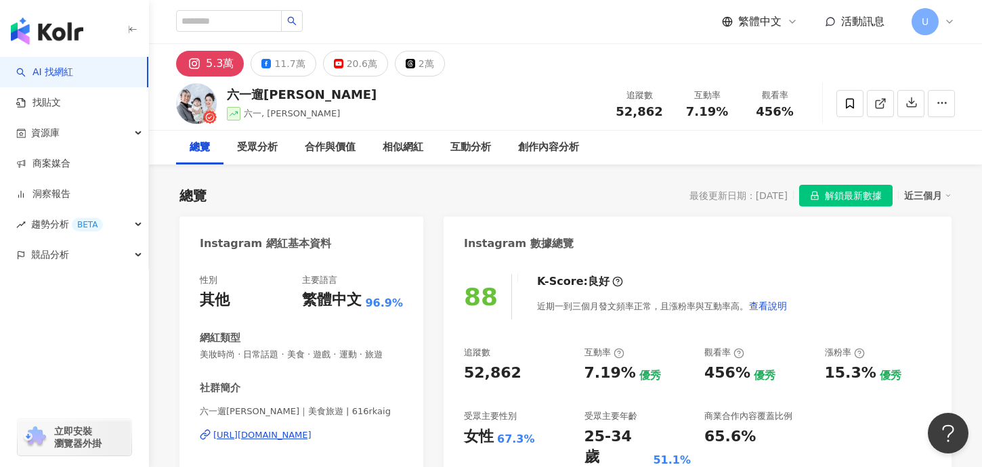
scroll to position [32, 0]
